Goal: Information Seeking & Learning: Check status

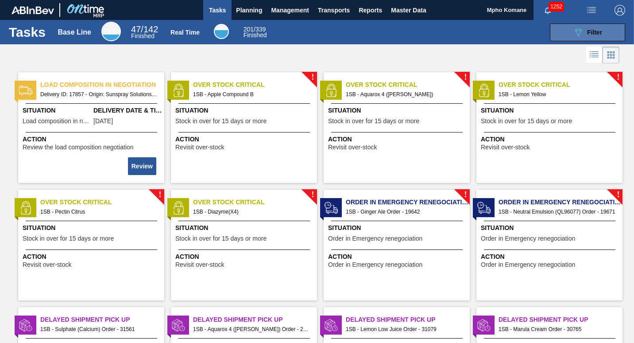
click at [589, 32] on span "Filter" at bounding box center [594, 32] width 15 height 7
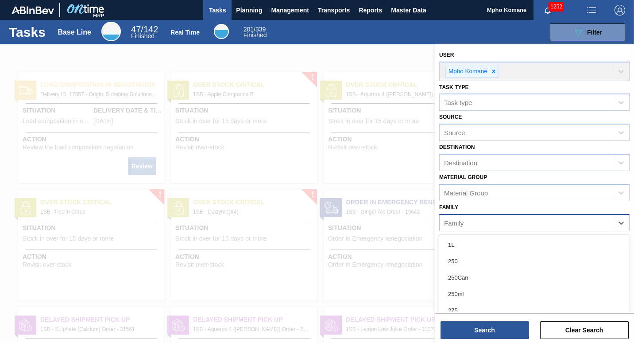
click at [459, 224] on div "Family" at bounding box center [453, 223] width 19 height 8
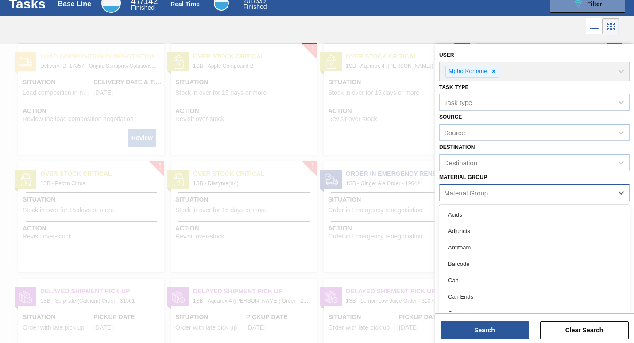
click at [457, 196] on div "Material Group" at bounding box center [466, 193] width 44 height 8
type Group "1"
click at [418, 244] on div at bounding box center [317, 215] width 634 height 343
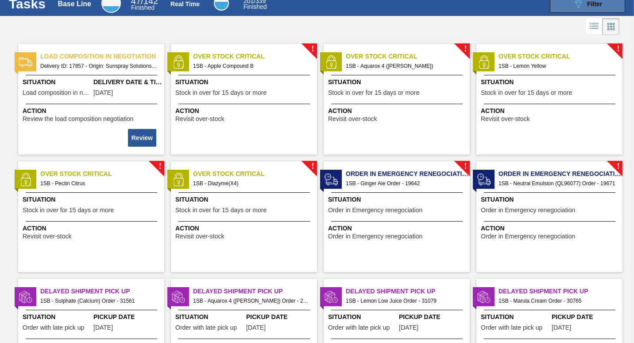
click at [573, 4] on icon "089F7B8B-B2A5-4AFE-B5C0-19BA573D28AC" at bounding box center [578, 4] width 11 height 11
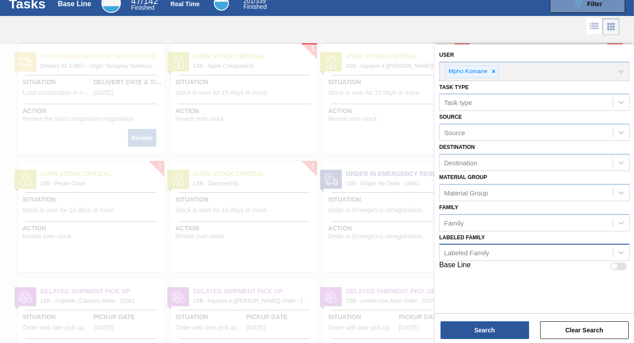
scroll to position [86, 0]
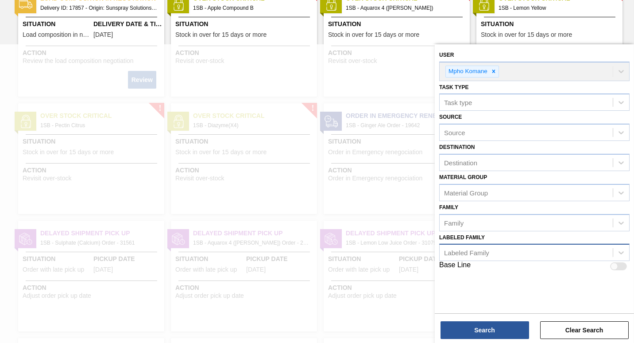
click at [456, 252] on div "Labeled Family" at bounding box center [466, 253] width 45 height 8
type Family "151034"
click at [426, 282] on div at bounding box center [317, 215] width 634 height 343
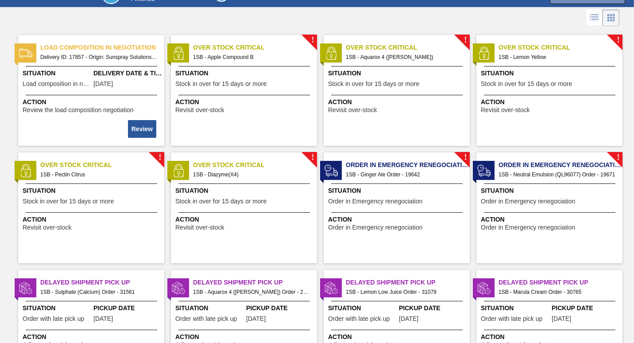
scroll to position [0, 0]
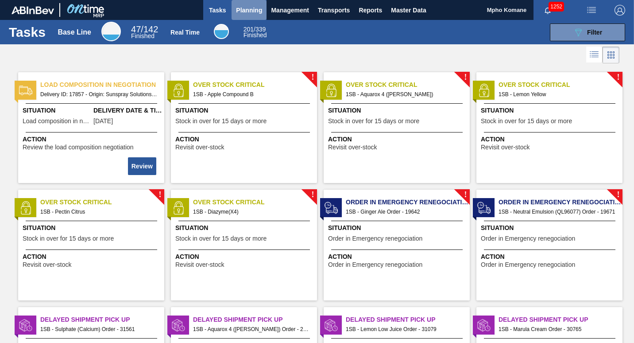
click at [254, 13] on span "Planning" at bounding box center [249, 10] width 26 height 11
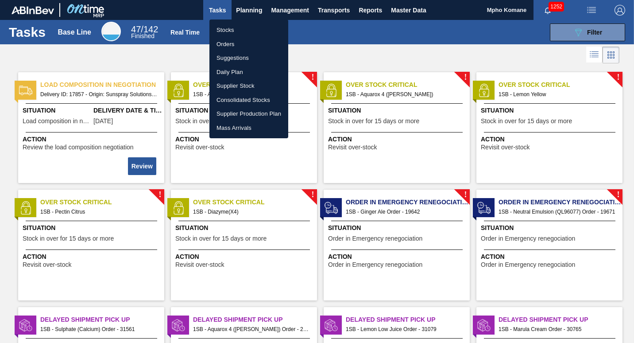
click at [229, 43] on li "Orders" at bounding box center [248, 44] width 79 height 14
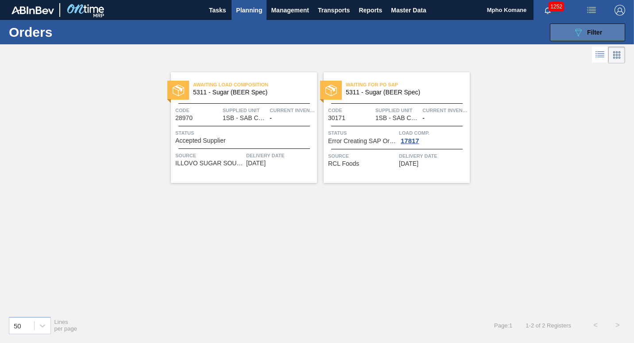
click at [582, 31] on icon "089F7B8B-B2A5-4AFE-B5C0-19BA573D28AC" at bounding box center [578, 32] width 11 height 11
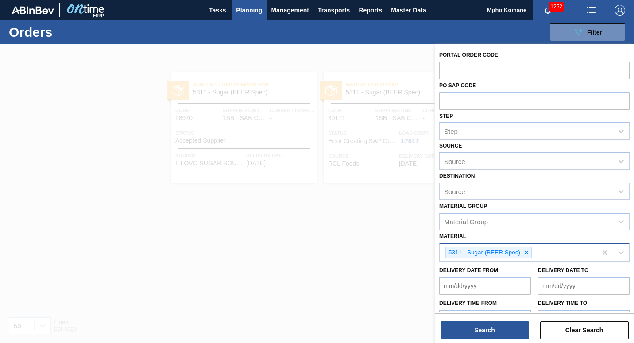
click at [556, 252] on div "5311 - Sugar (BEER Spec)" at bounding box center [518, 253] width 157 height 18
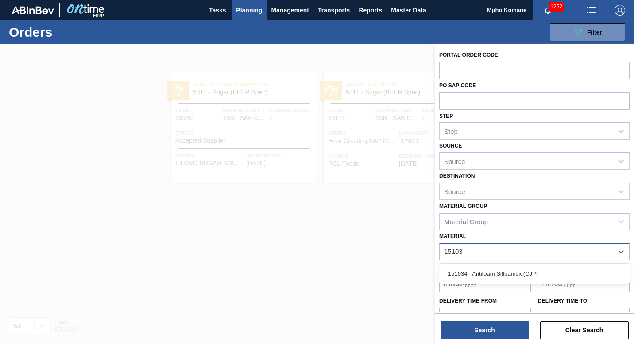
type input "151034"
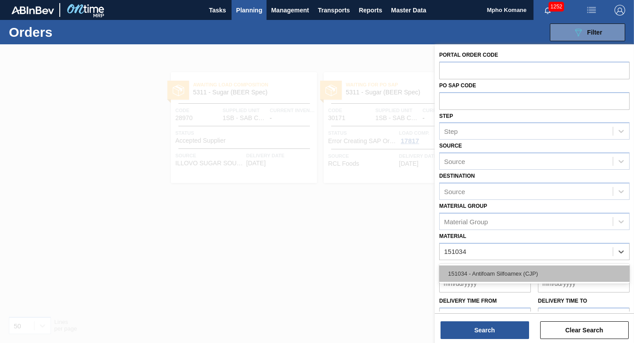
click at [515, 271] on div "151034 - Antifoam Silfoamex (CJP)" at bounding box center [534, 273] width 190 height 16
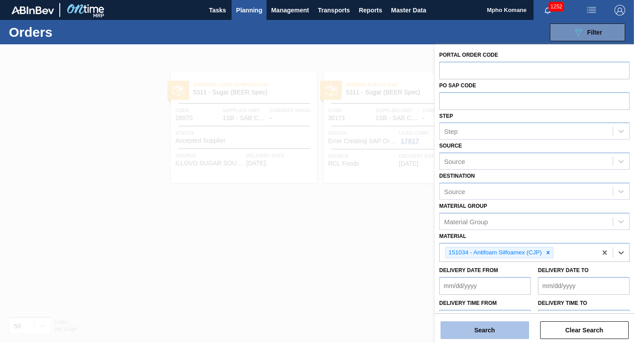
click at [483, 328] on button "Search" at bounding box center [485, 330] width 89 height 18
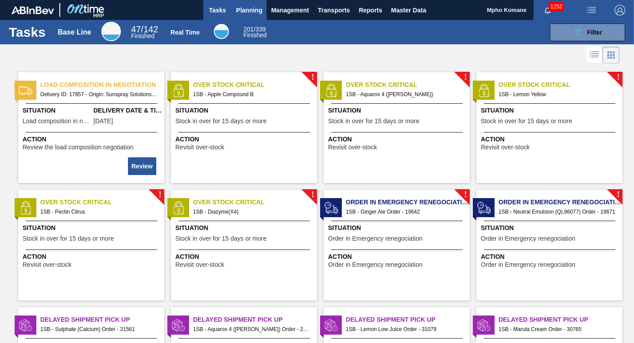
click at [249, 13] on span "Planning" at bounding box center [249, 10] width 26 height 11
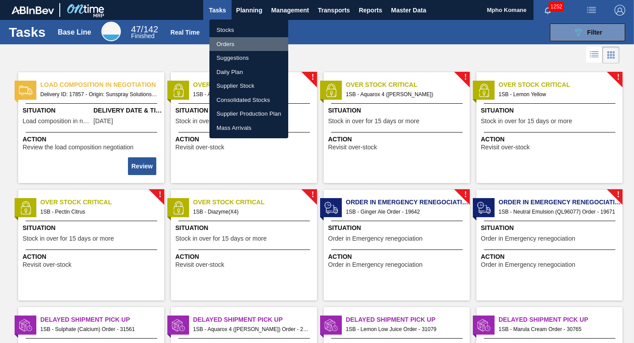
click at [228, 40] on li "Orders" at bounding box center [248, 44] width 79 height 14
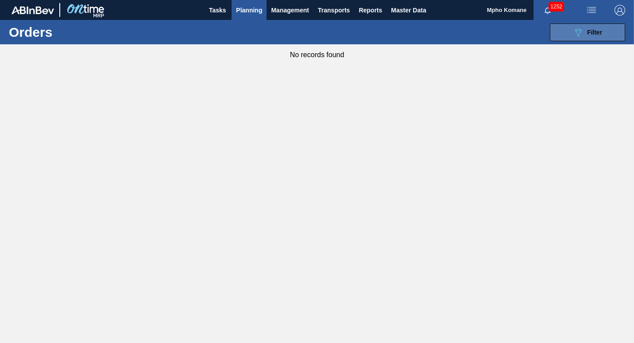
click at [591, 29] on span "Filter" at bounding box center [594, 32] width 15 height 7
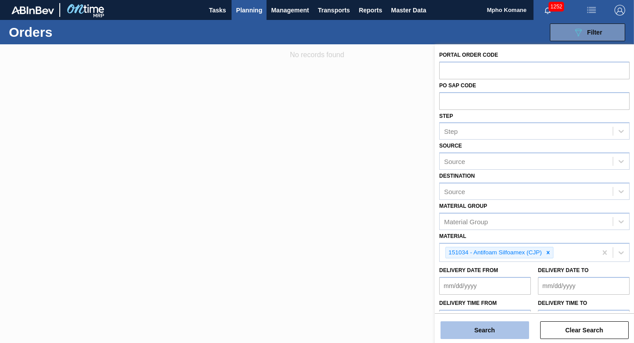
click at [496, 326] on button "Search" at bounding box center [485, 330] width 89 height 18
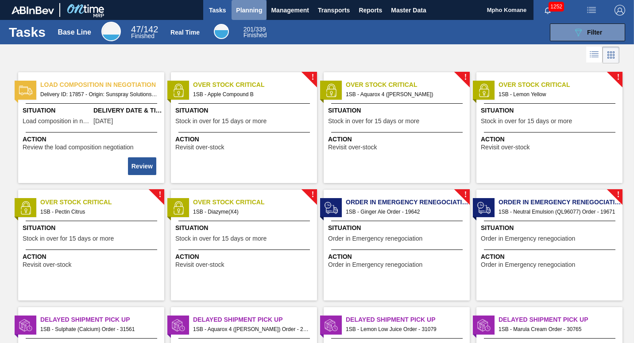
click at [256, 6] on span "Planning" at bounding box center [249, 10] width 26 height 11
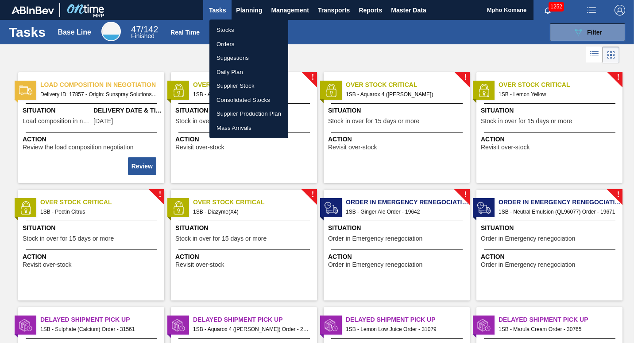
click at [234, 44] on li "Orders" at bounding box center [248, 44] width 79 height 14
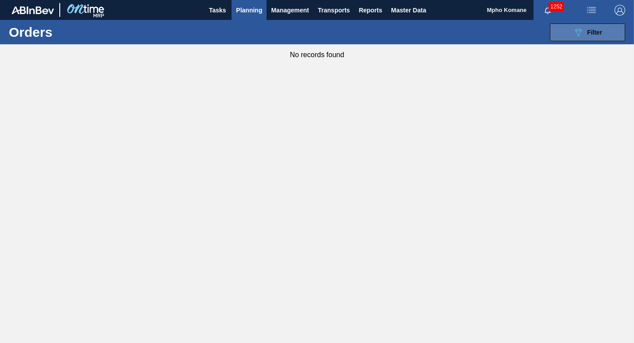
click at [582, 29] on icon "089F7B8B-B2A5-4AFE-B5C0-19BA573D28AC" at bounding box center [578, 32] width 11 height 11
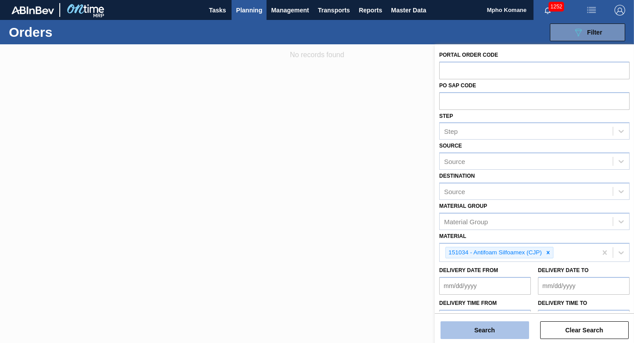
click at [496, 336] on button "Search" at bounding box center [485, 330] width 89 height 18
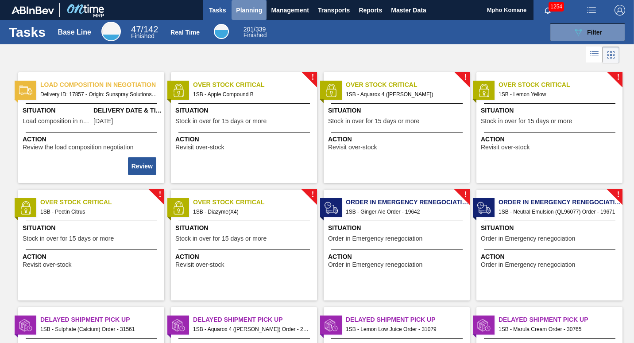
click at [244, 7] on span "Planning" at bounding box center [249, 10] width 26 height 11
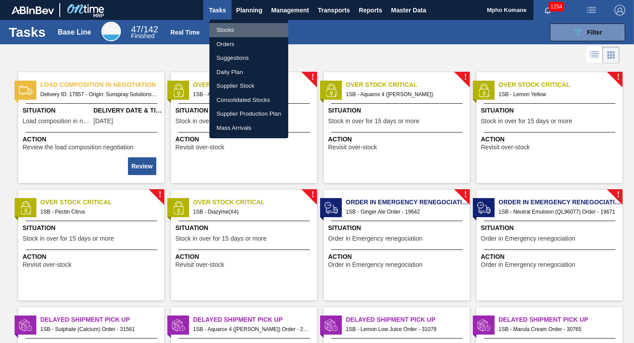
click at [232, 32] on li "Stocks" at bounding box center [248, 30] width 79 height 14
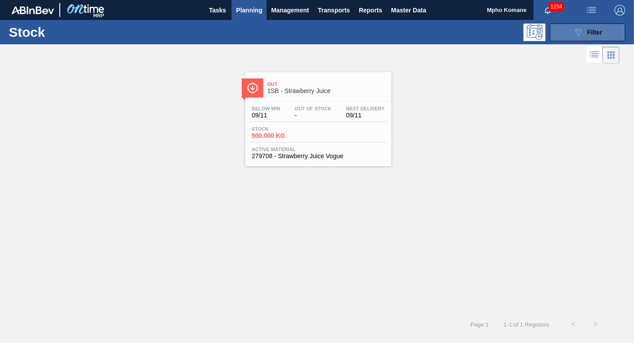
click at [585, 31] on div "089F7B8B-B2A5-4AFE-B5C0-19BA573D28AC Filter" at bounding box center [587, 32] width 29 height 11
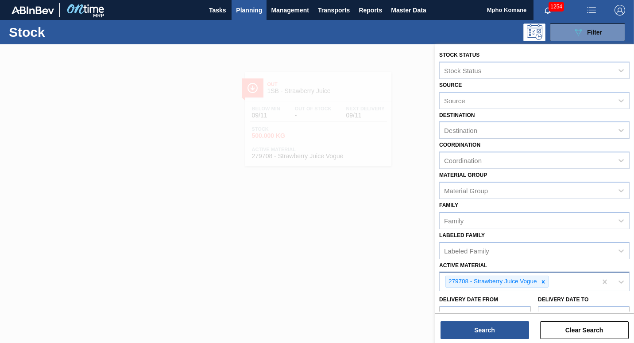
click at [555, 283] on div "279708 - Strawberry Juice Vogue" at bounding box center [518, 281] width 157 height 18
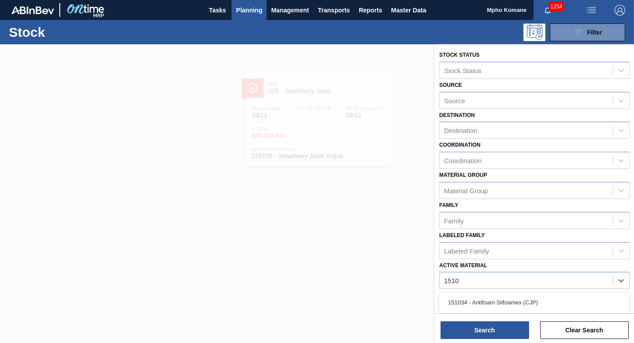
type Material "15103"
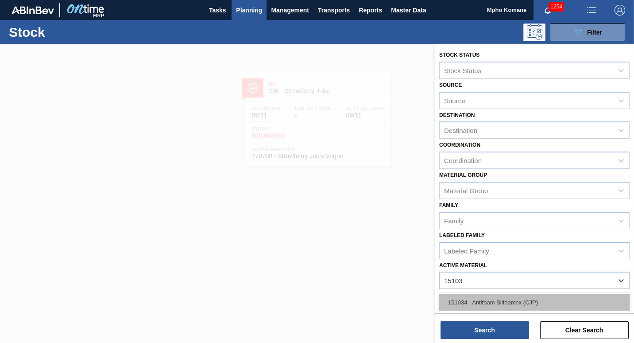
click at [481, 304] on div "151034 - Antifoam Silfoamex (CJP)" at bounding box center [534, 302] width 190 height 16
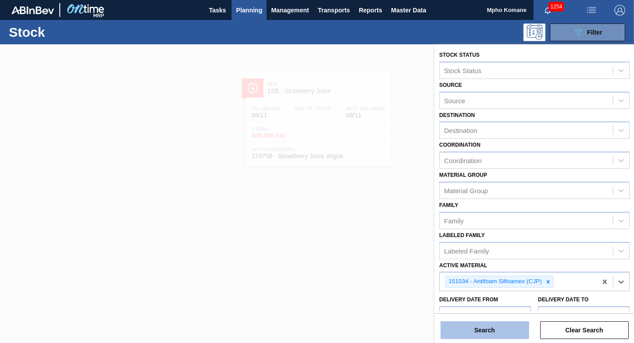
click at [468, 332] on button "Search" at bounding box center [485, 330] width 89 height 18
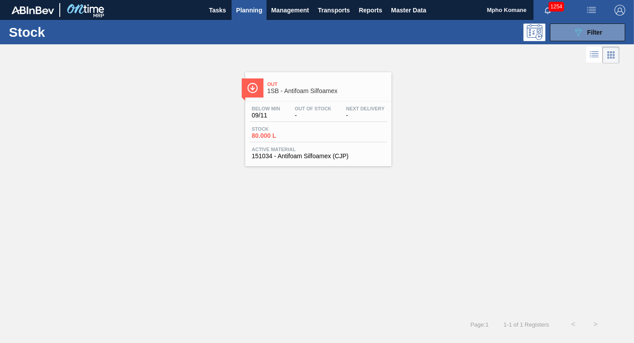
click at [314, 111] on div "Out Of Stock -" at bounding box center [313, 112] width 41 height 13
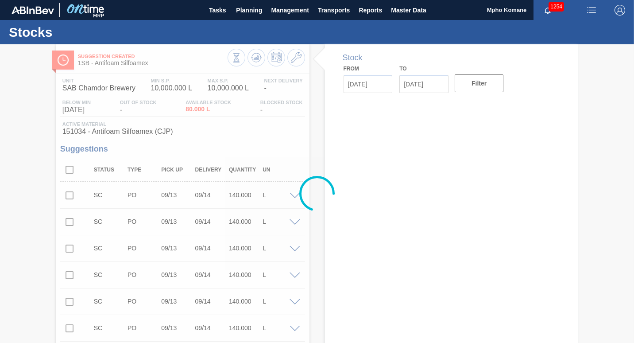
type input "[DATE]"
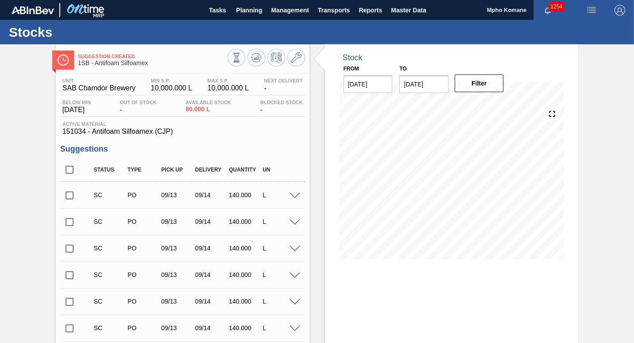
click at [70, 195] on input "checkbox" at bounding box center [69, 195] width 19 height 19
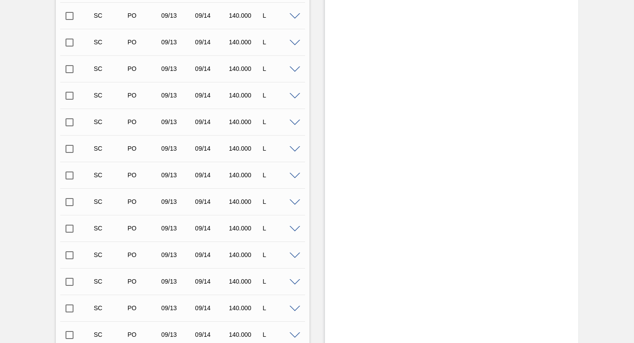
scroll to position [1862, 0]
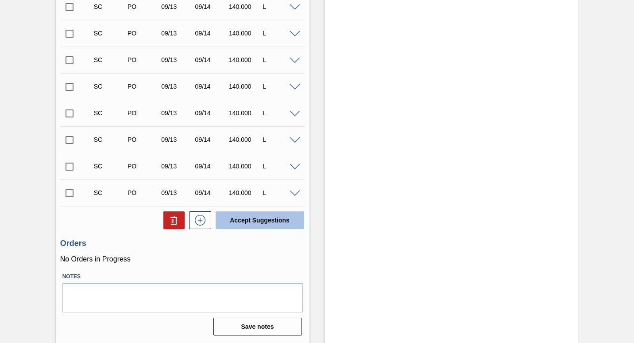
click at [251, 219] on button "Accept Suggestions" at bounding box center [260, 220] width 89 height 18
checkbox input "false"
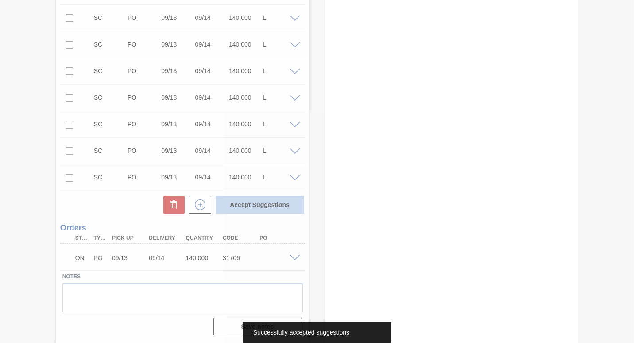
scroll to position [1836, 0]
